Goal: Task Accomplishment & Management: Use online tool/utility

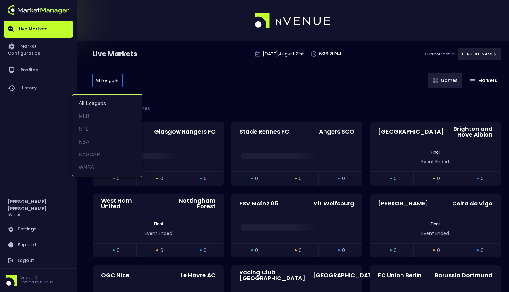
click at [115, 152] on li "NASCAR" at bounding box center [107, 154] width 70 height 13
type input "NASCAR"
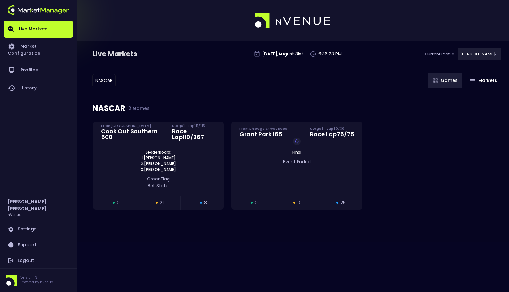
click at [115, 152] on div "Leaderboard: 1: [PERSON_NAME] 2: [PERSON_NAME] 3: [PERSON_NAME]" at bounding box center [158, 160] width 130 height 23
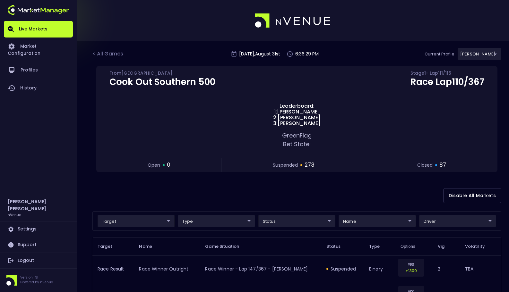
click at [261, 185] on div "Disable All Markets" at bounding box center [296, 195] width 409 height 31
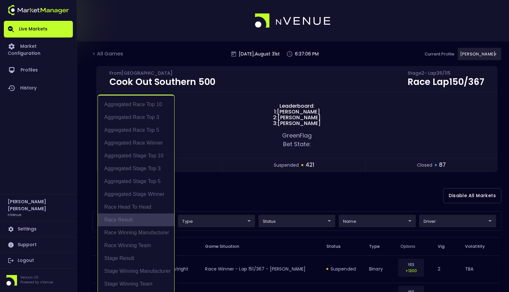
click at [143, 222] on li "Race Result" at bounding box center [136, 220] width 76 height 13
type input "Race Result"
click at [404, 210] on div at bounding box center [254, 146] width 509 height 292
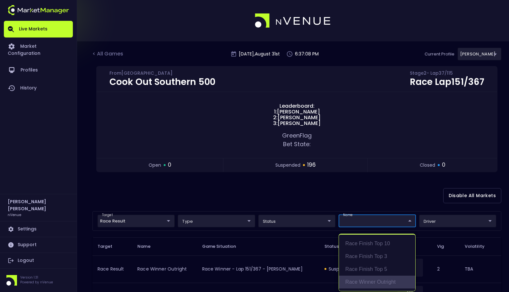
click at [377, 280] on li "Race Winner Outright" at bounding box center [377, 282] width 76 height 13
type input "binary"
type input "Race Winner Outright"
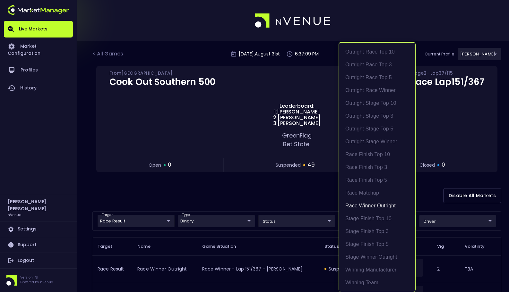
click at [440, 194] on div at bounding box center [254, 146] width 509 height 292
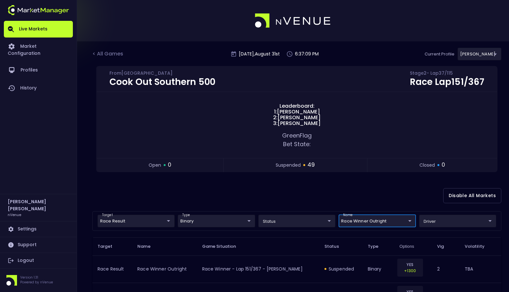
scroll to position [0, 0]
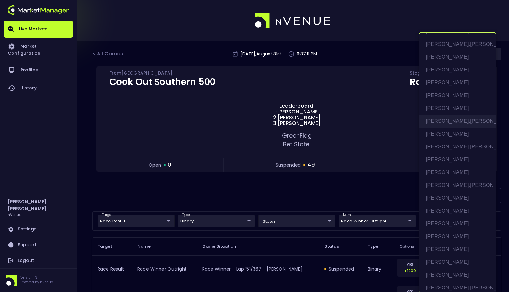
scroll to position [38, 0]
click at [438, 259] on li "[PERSON_NAME]" at bounding box center [457, 261] width 76 height 13
type input "[PERSON_NAME]"
click at [352, 191] on div at bounding box center [254, 146] width 509 height 292
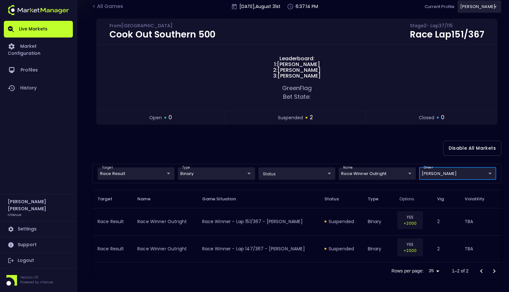
scroll to position [50, 0]
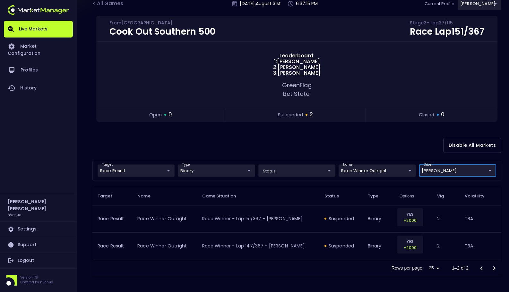
click at [355, 141] on div "Disable All Markets" at bounding box center [296, 145] width 409 height 31
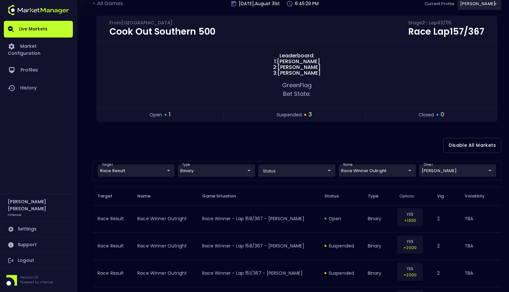
click at [443, 170] on body "Live Markets Market Configuration Profiles History [PERSON_NAME] nVenue Setting…" at bounding box center [254, 148] width 509 height 397
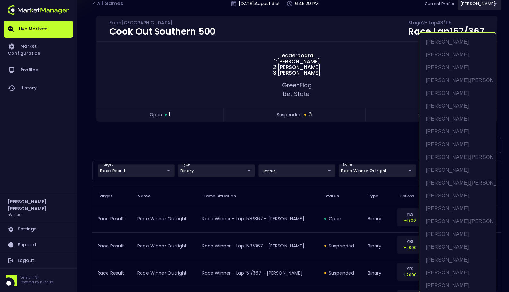
scroll to position [12, 0]
click at [453, 286] on li "[PERSON_NAME]" at bounding box center [457, 286] width 76 height 13
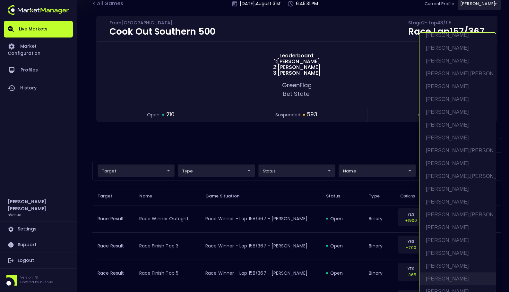
scroll to position [3, 0]
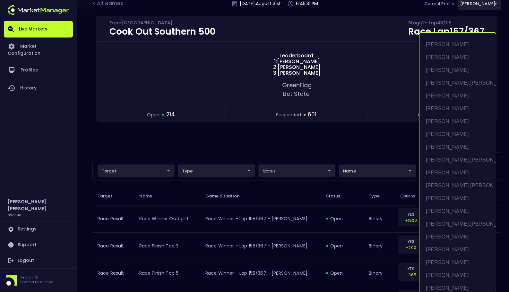
click at [379, 141] on div at bounding box center [254, 146] width 509 height 292
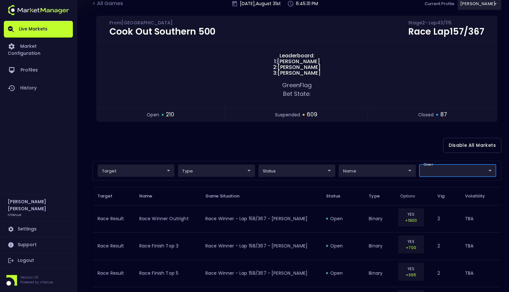
scroll to position [0, 0]
